Goal: Find specific page/section: Find specific page/section

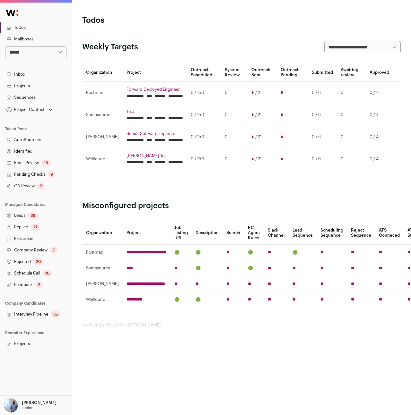
click at [28, 213] on link "Leads 36" at bounding box center [36, 216] width 72 height 12
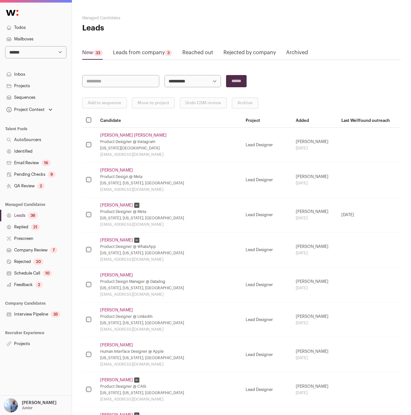
click at [127, 56] on link "Leads from company 3" at bounding box center [142, 54] width 59 height 10
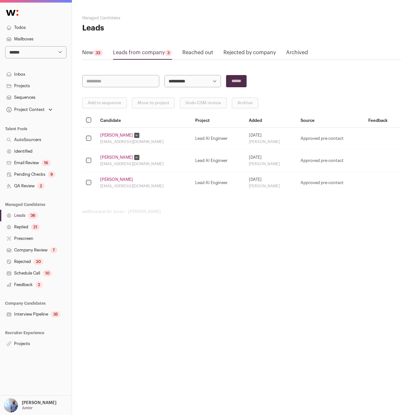
click at [95, 53] on div "33" at bounding box center [98, 53] width 10 height 6
